Goal: Task Accomplishment & Management: Use online tool/utility

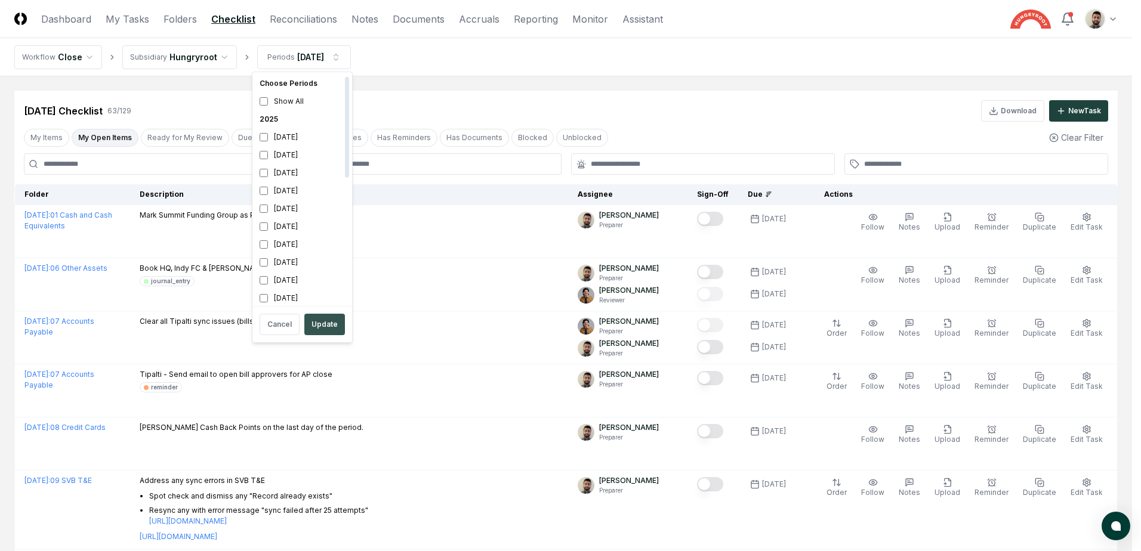
scroll to position [4, 0]
click at [312, 319] on button "Update" at bounding box center [324, 324] width 41 height 21
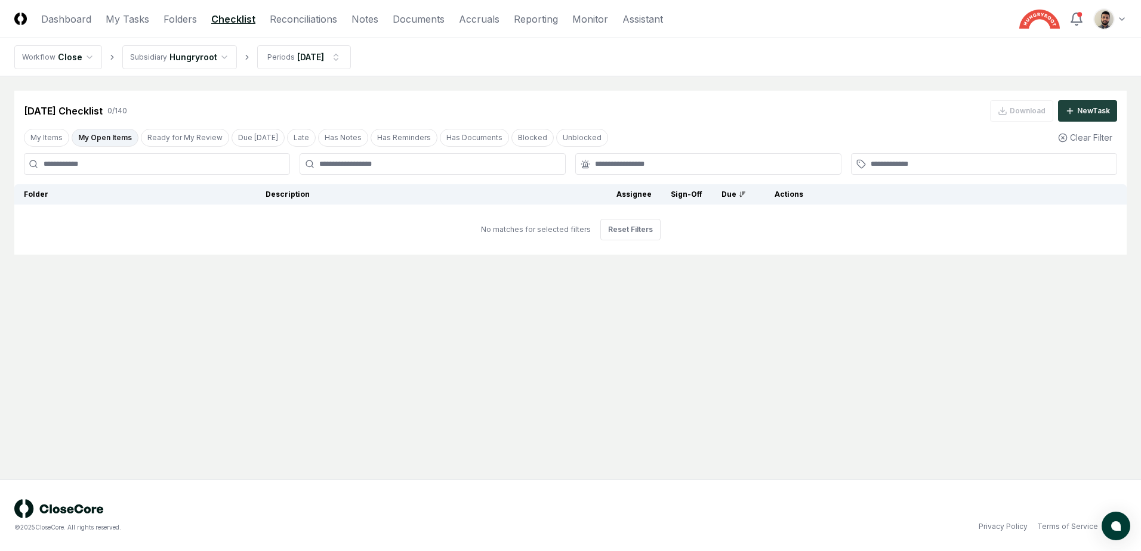
click at [110, 133] on button "My Open Items" at bounding box center [105, 138] width 67 height 18
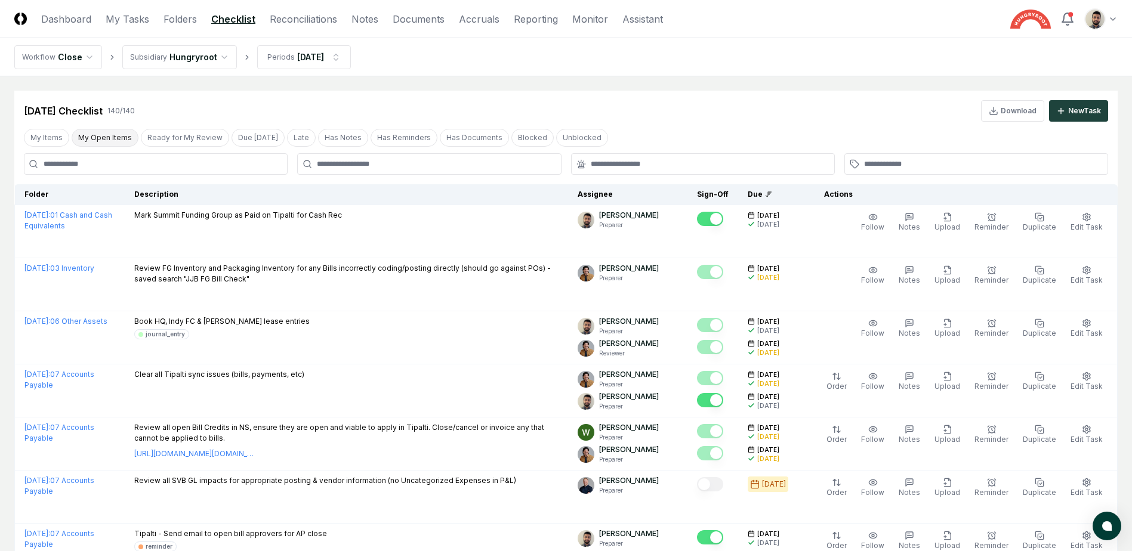
click at [119, 140] on button "My Open Items" at bounding box center [105, 138] width 67 height 18
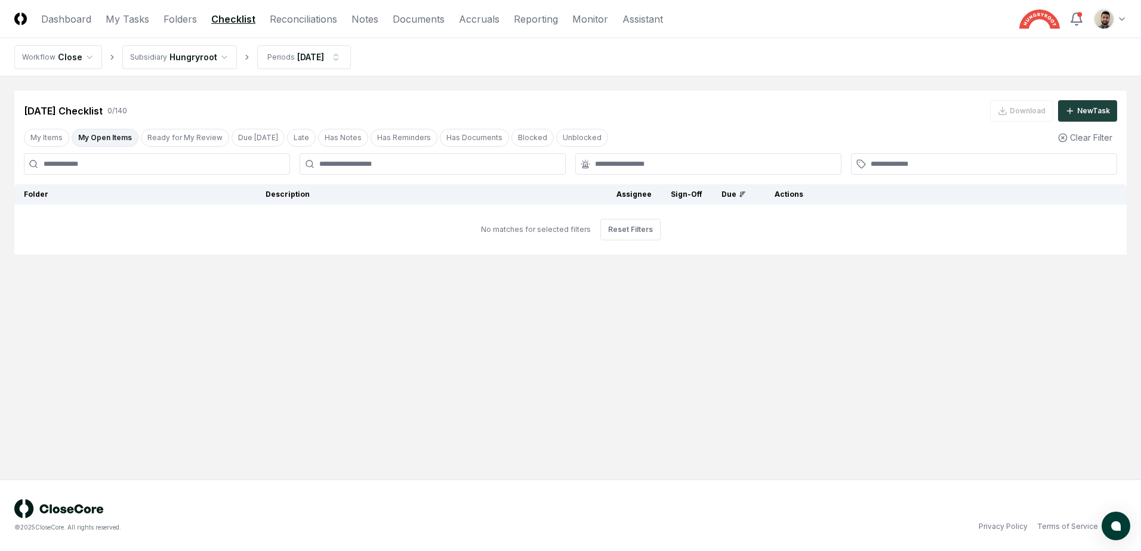
click at [107, 132] on button "My Open Items" at bounding box center [105, 138] width 67 height 18
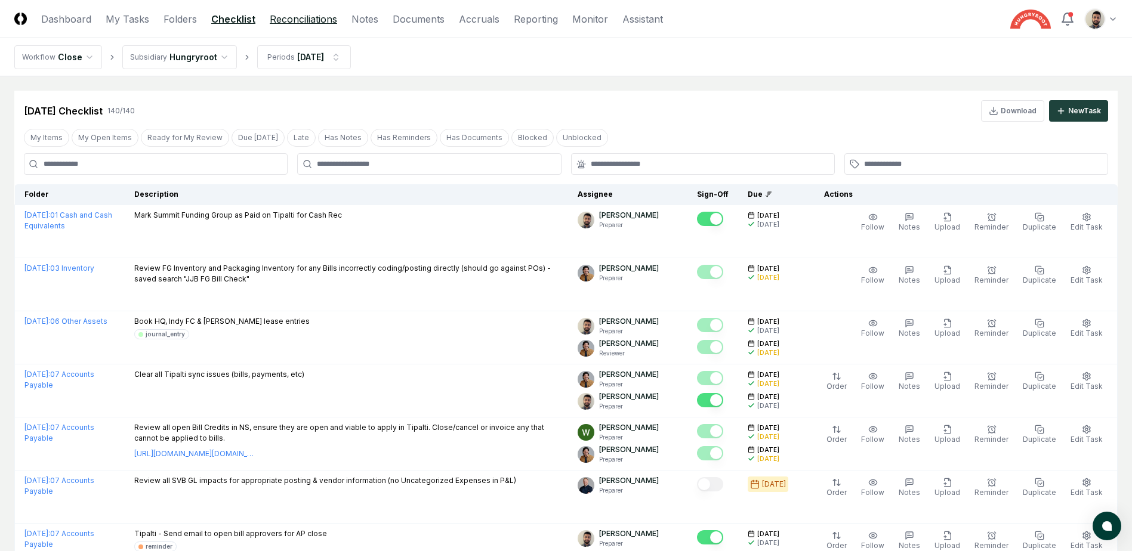
click at [321, 20] on link "Reconciliations" at bounding box center [303, 19] width 67 height 14
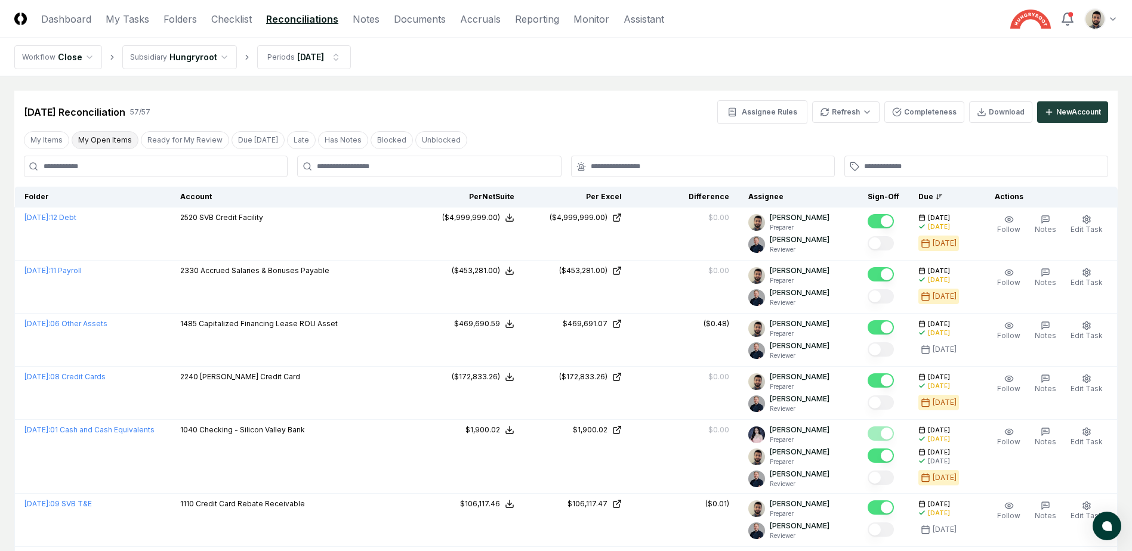
click at [110, 139] on button "My Open Items" at bounding box center [105, 140] width 67 height 18
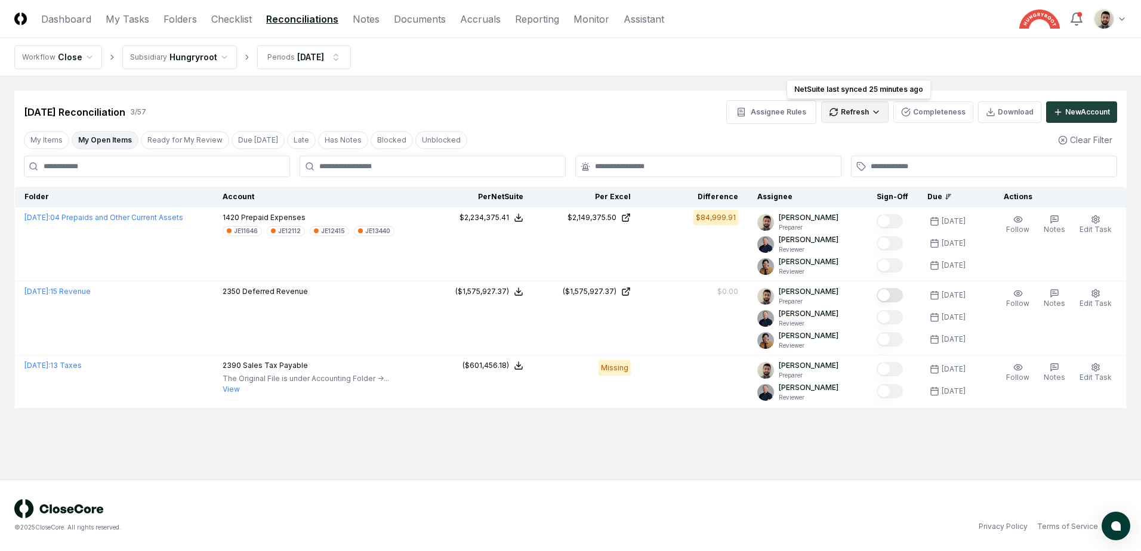
click at [874, 118] on html "CloseCore Dashboard My Tasks Folders Checklist Reconciliations Notes Documents …" at bounding box center [570, 275] width 1141 height 551
click at [845, 168] on div "All" at bounding box center [857, 173] width 70 height 18
click at [877, 114] on html "CloseCore Dashboard My Tasks Folders Checklist Reconciliations Notes Documents …" at bounding box center [570, 275] width 1141 height 551
click at [843, 168] on div "All" at bounding box center [857, 173] width 70 height 18
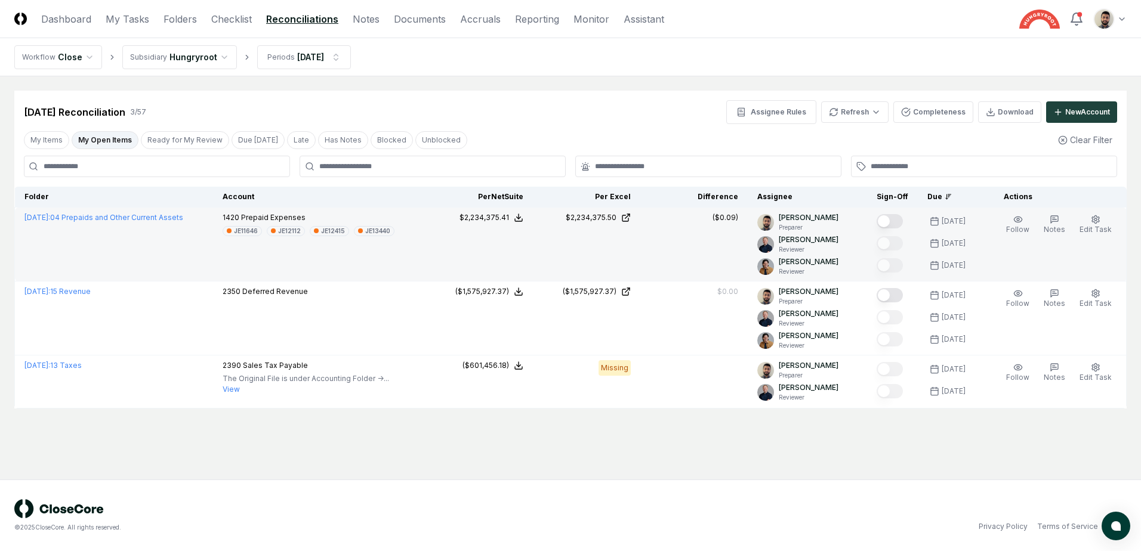
click at [903, 223] on button "Mark complete" at bounding box center [889, 221] width 26 height 14
